Goal: Transaction & Acquisition: Purchase product/service

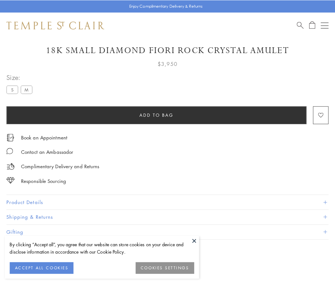
scroll to position [38, 0]
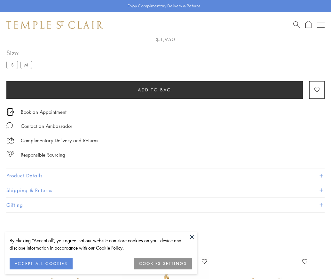
click at [154, 89] on span "Add to bag" at bounding box center [155, 89] width 34 height 7
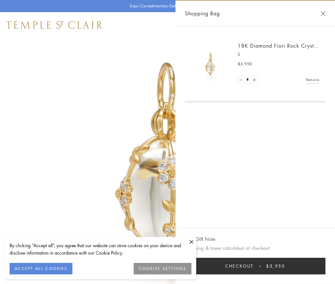
click at [256, 266] on button "Checkout $3,950" at bounding box center [255, 265] width 141 height 17
